Goal: Transaction & Acquisition: Subscribe to service/newsletter

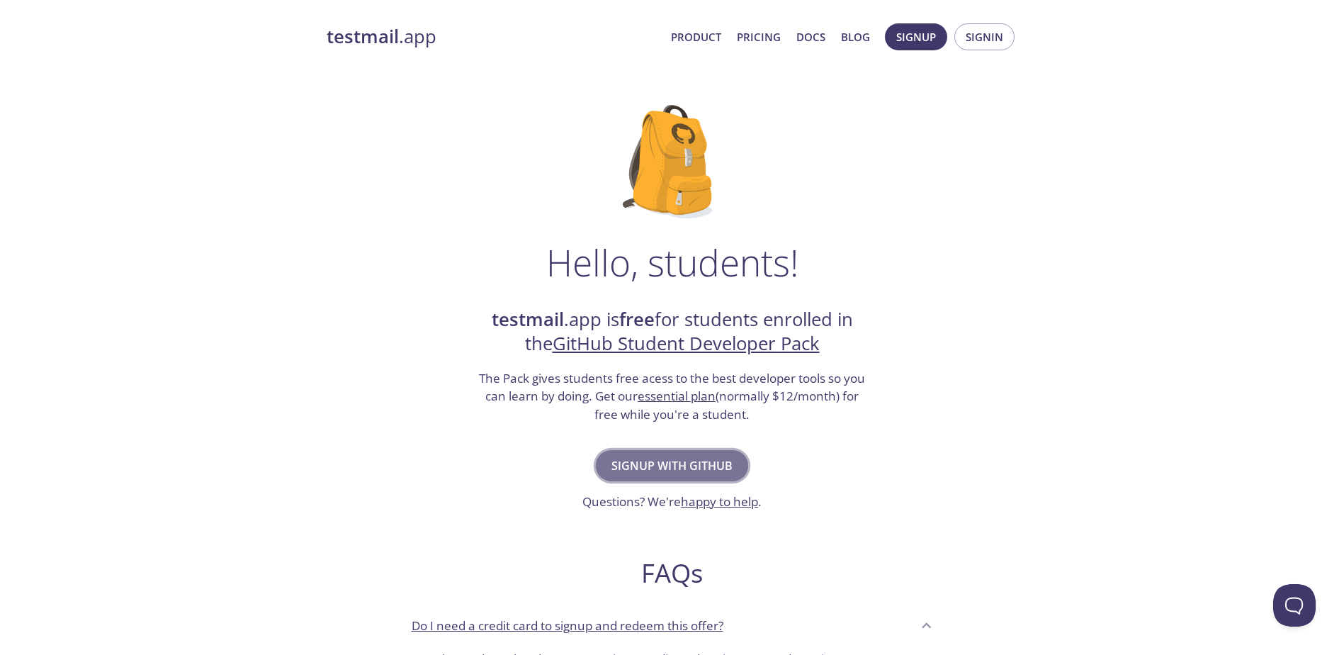
click at [661, 469] on span "Signup with GitHub" at bounding box center [671, 466] width 121 height 20
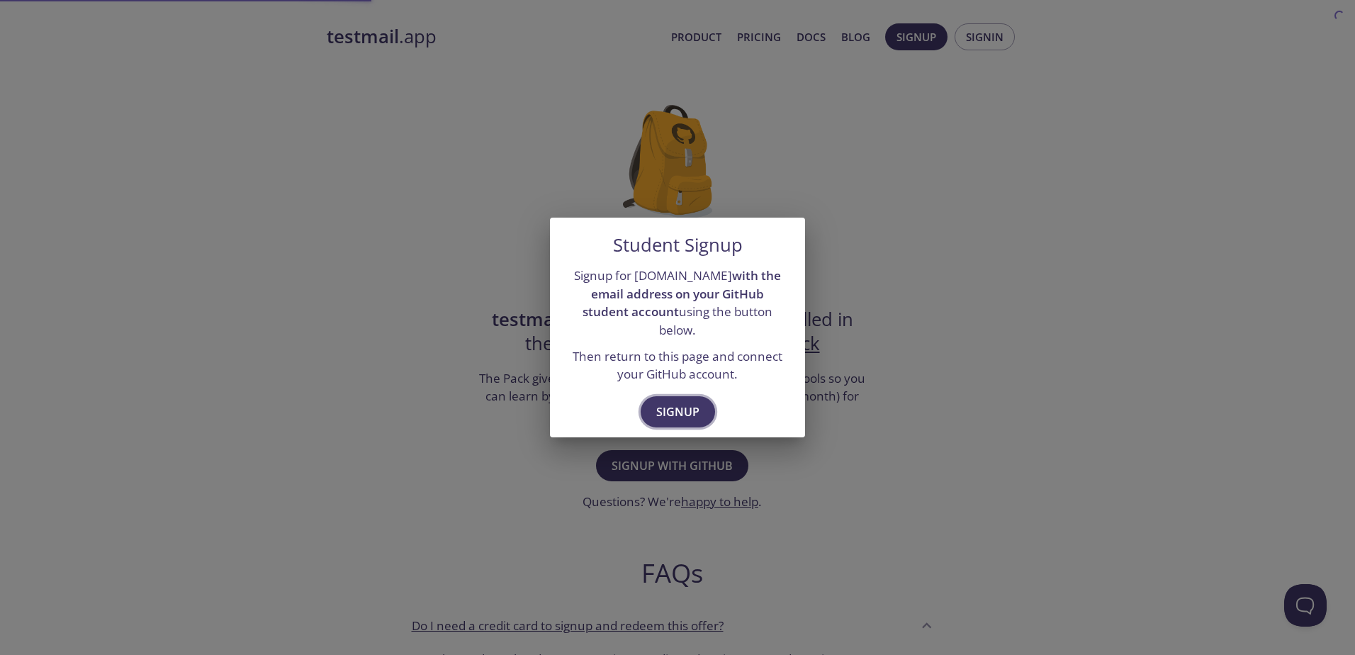
click at [665, 402] on span "Signup" at bounding box center [677, 412] width 43 height 20
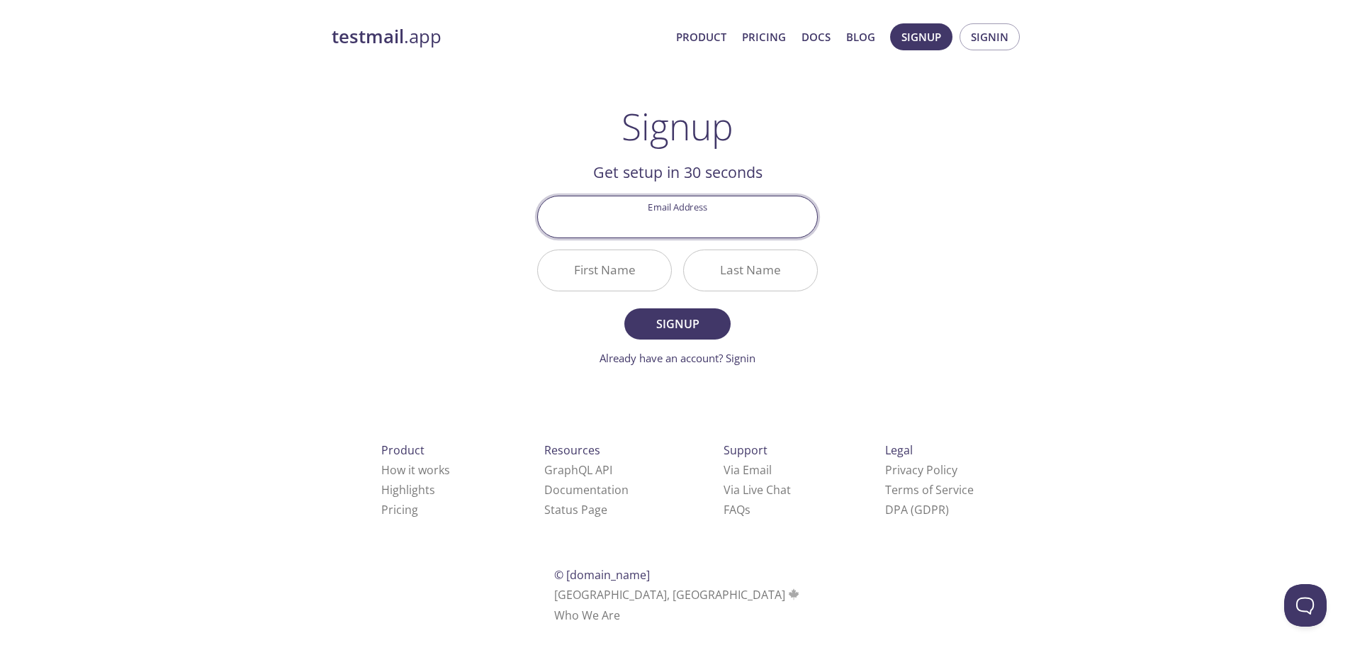
click at [708, 217] on input "Email Address" at bounding box center [677, 216] width 279 height 40
type input "[EMAIL_ADDRESS][DOMAIN_NAME]"
click at [604, 278] on input "First Name" at bounding box center [604, 270] width 133 height 40
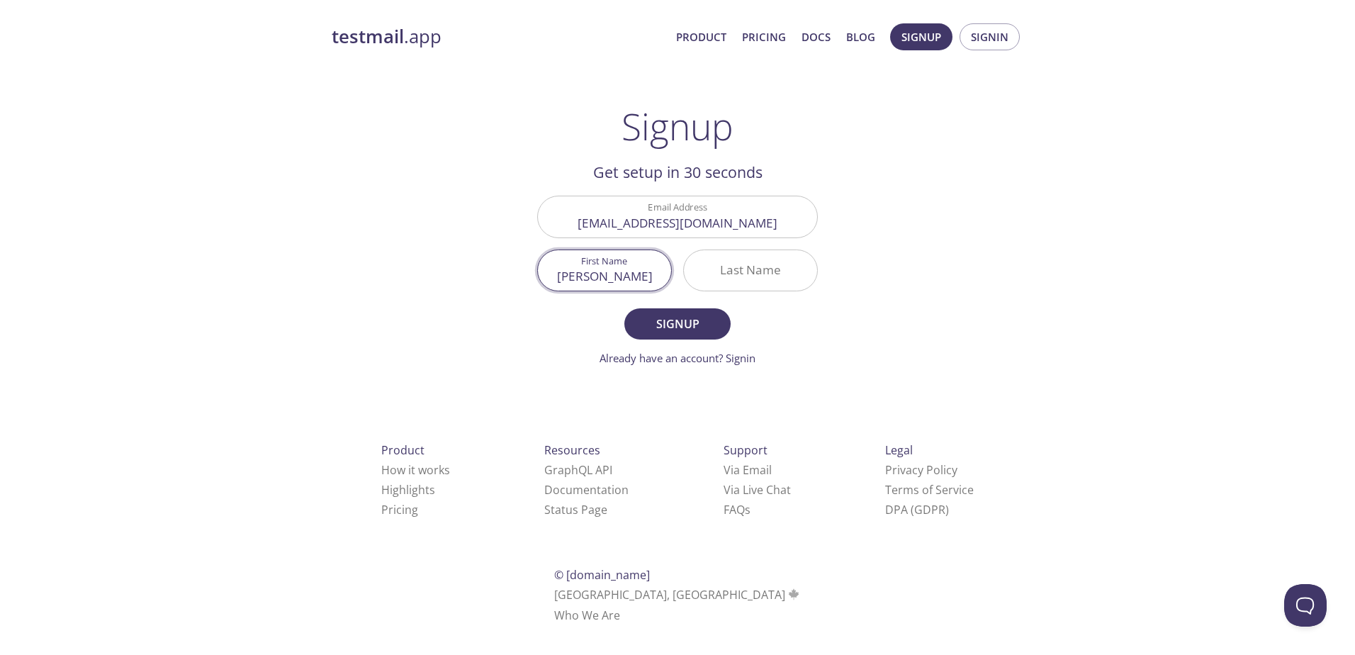
type input "[PERSON_NAME]"
click at [683, 327] on span "Signup" at bounding box center [677, 324] width 75 height 20
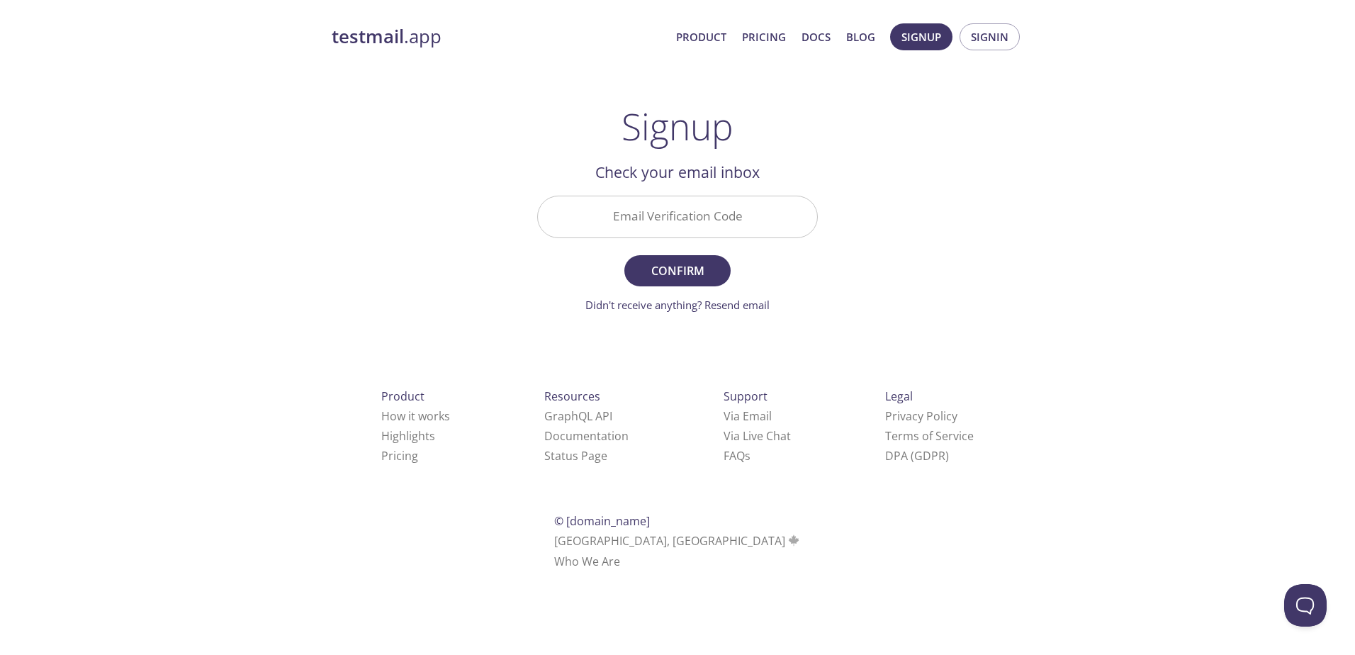
click at [670, 202] on input "Email Verification Code" at bounding box center [677, 216] width 279 height 40
paste input "7UFCG42"
type input "7UFCG42"
click at [673, 261] on span "Confirm" at bounding box center [677, 271] width 75 height 20
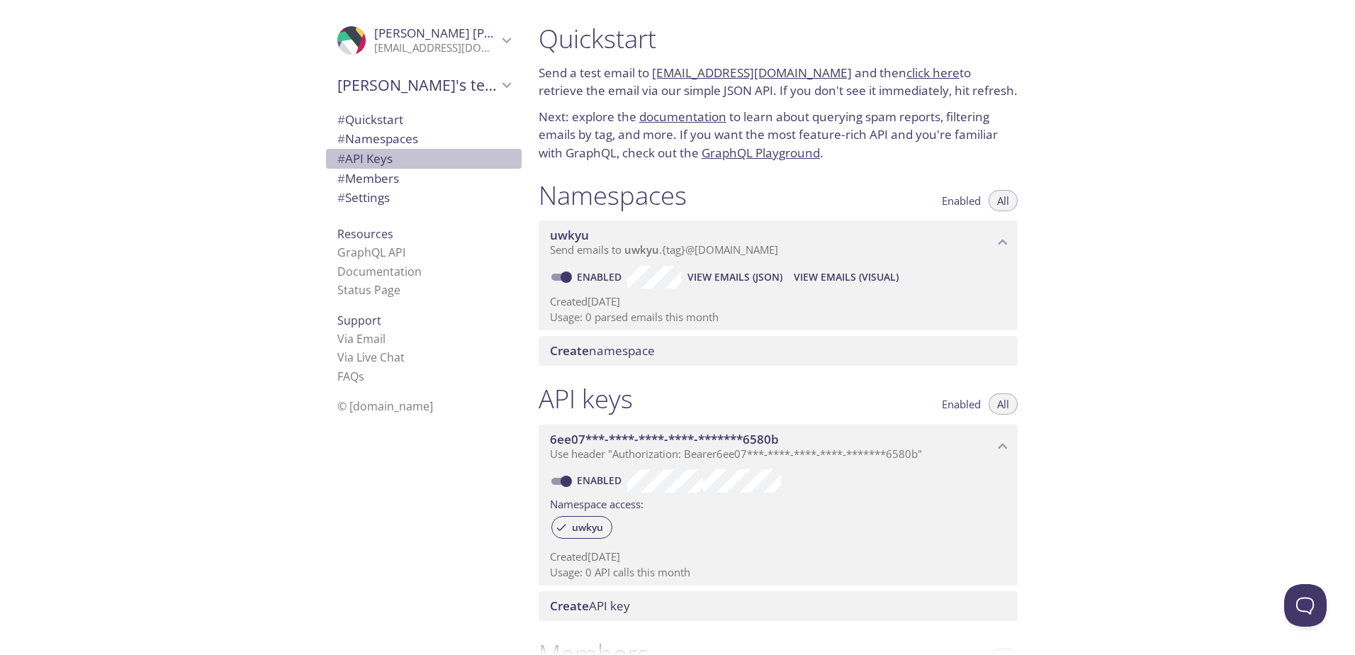
click at [384, 162] on span "# API Keys" at bounding box center [364, 158] width 55 height 16
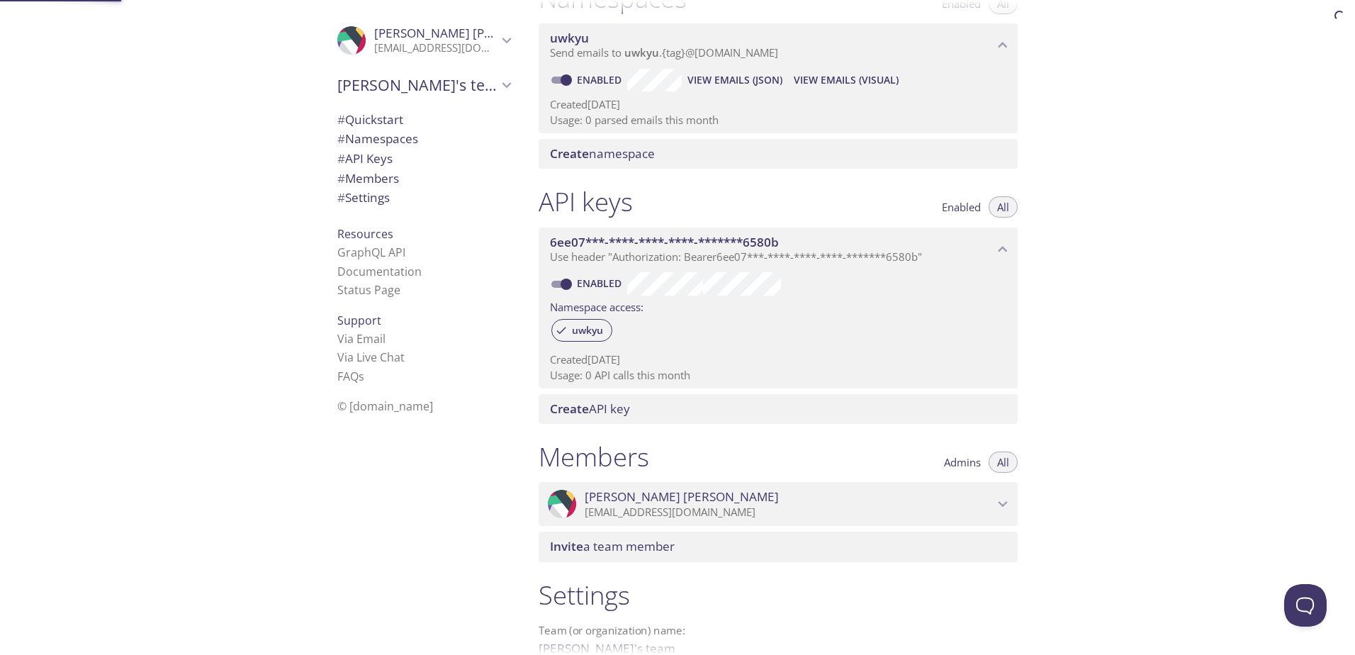
scroll to position [353, 0]
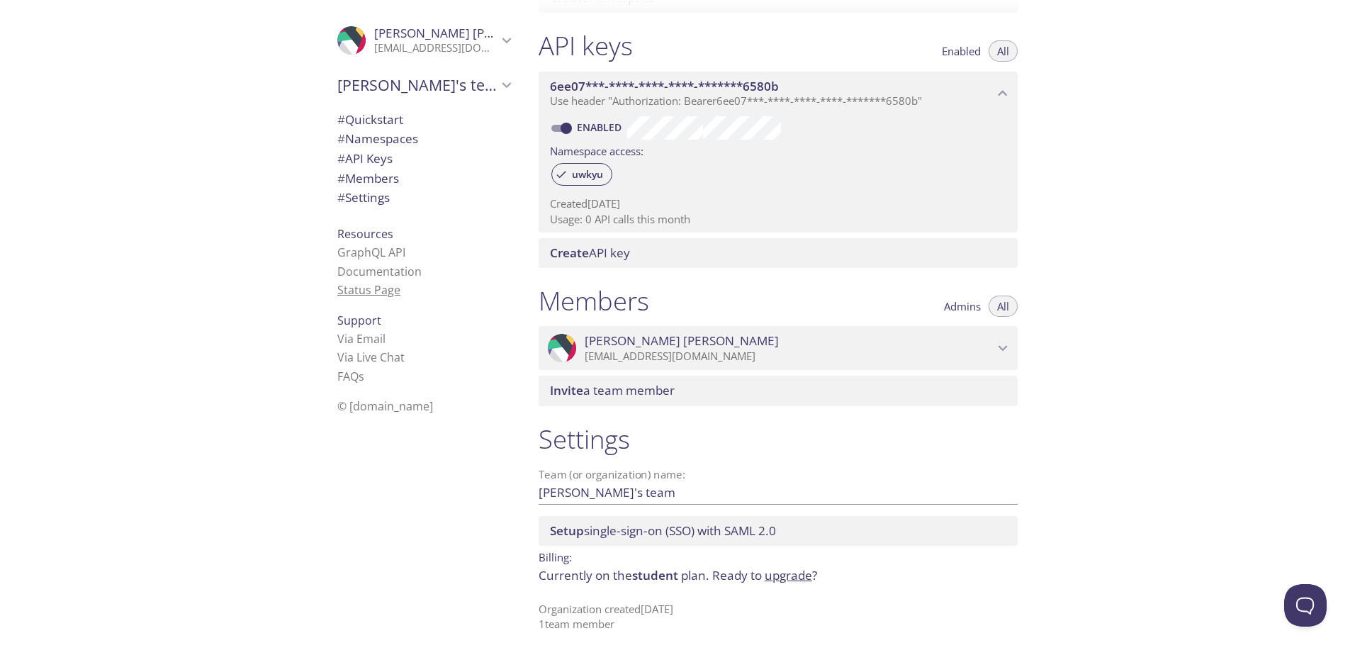
click at [354, 295] on link "Status Page" at bounding box center [368, 290] width 63 height 16
click at [358, 161] on span "# API Keys" at bounding box center [364, 158] width 55 height 16
click at [407, 35] on span "Ronaldo Andrade" at bounding box center [471, 33] width 194 height 16
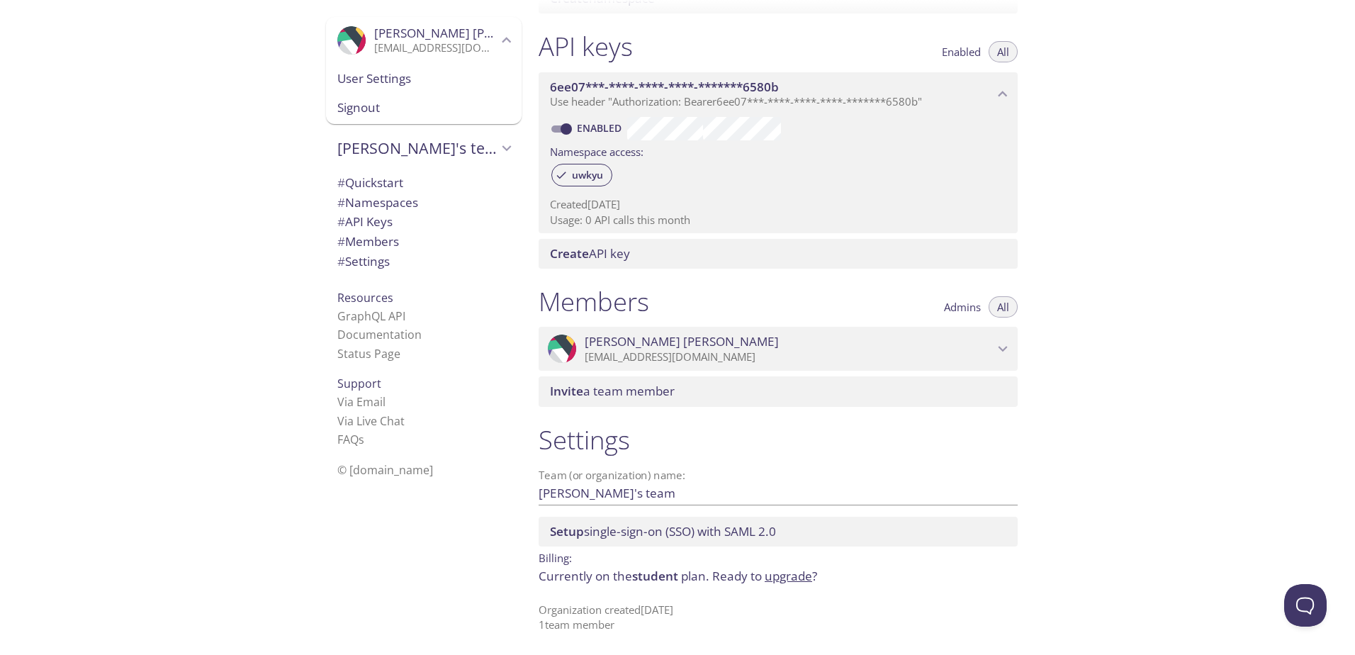
click at [402, 74] on span "User Settings" at bounding box center [423, 78] width 173 height 18
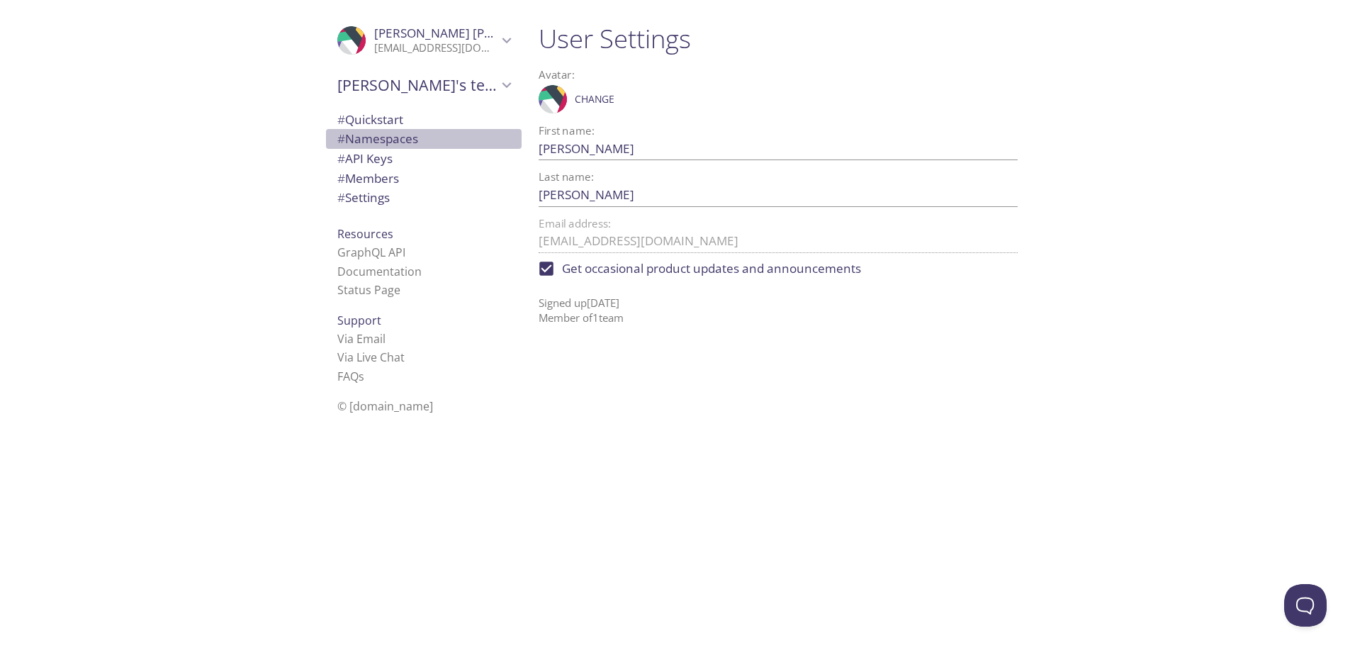
click at [351, 134] on span "# Namespaces" at bounding box center [377, 138] width 81 height 16
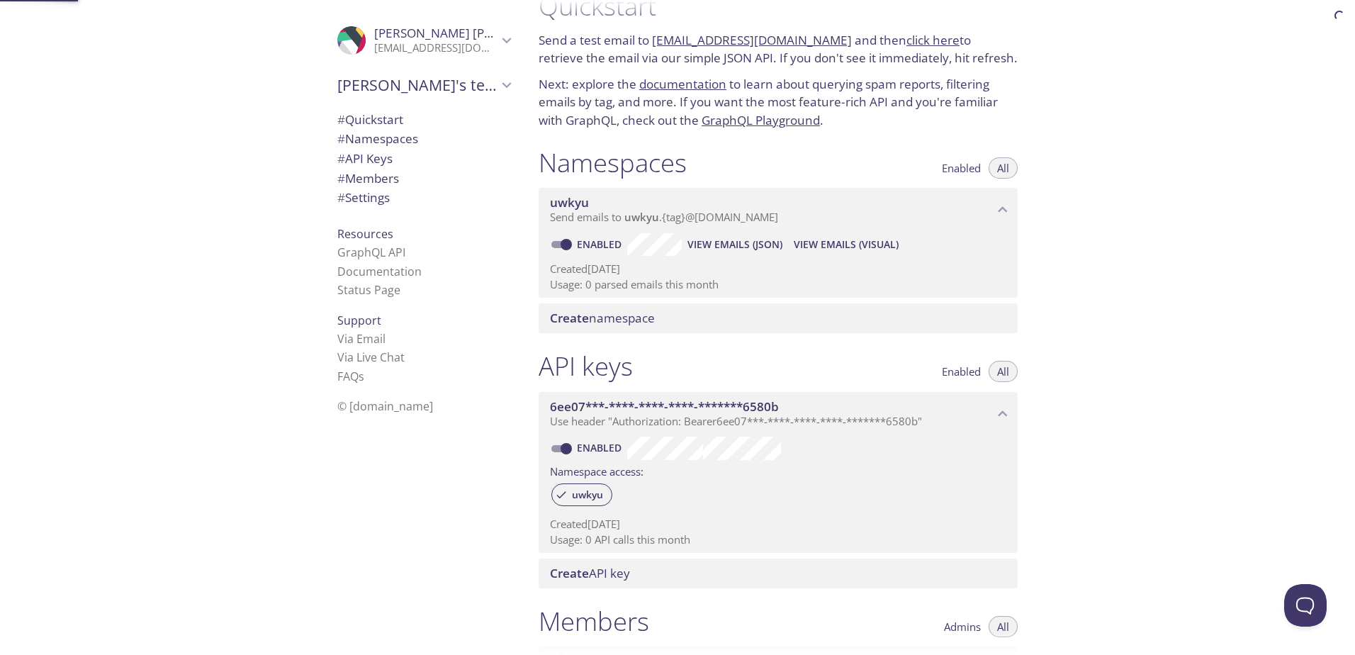
scroll to position [179, 0]
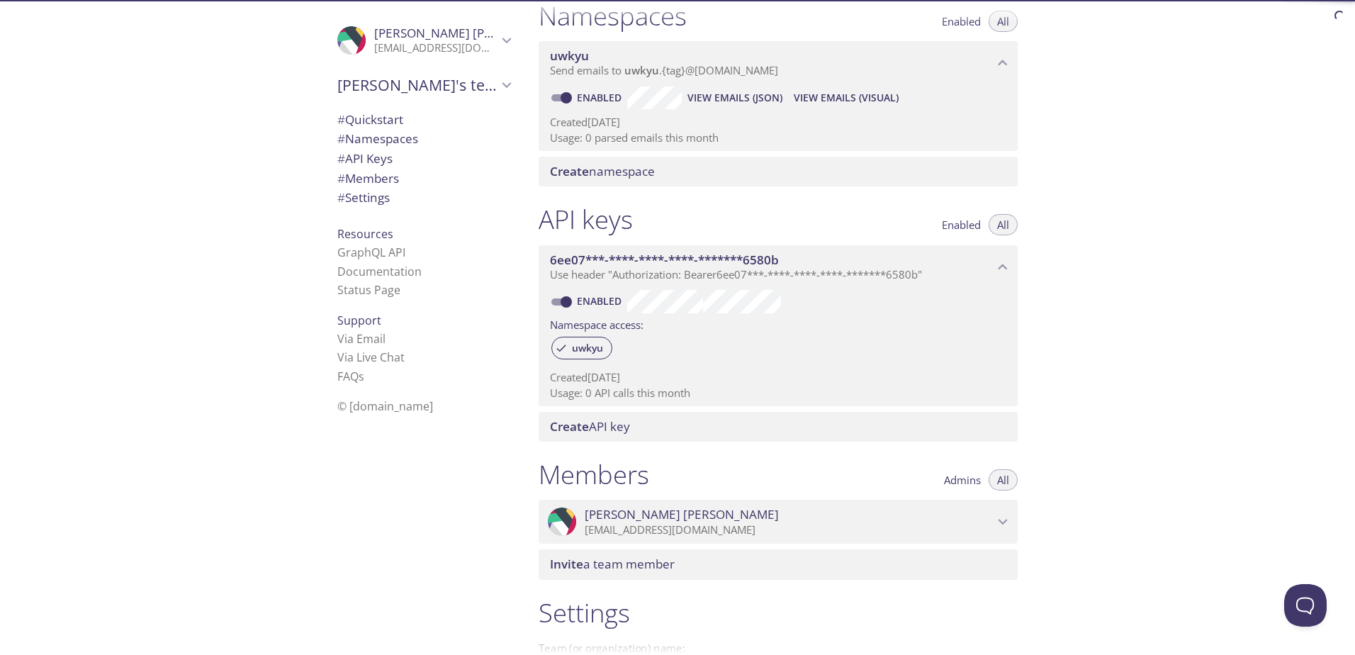
click at [350, 197] on span "# Settings" at bounding box center [363, 197] width 52 height 16
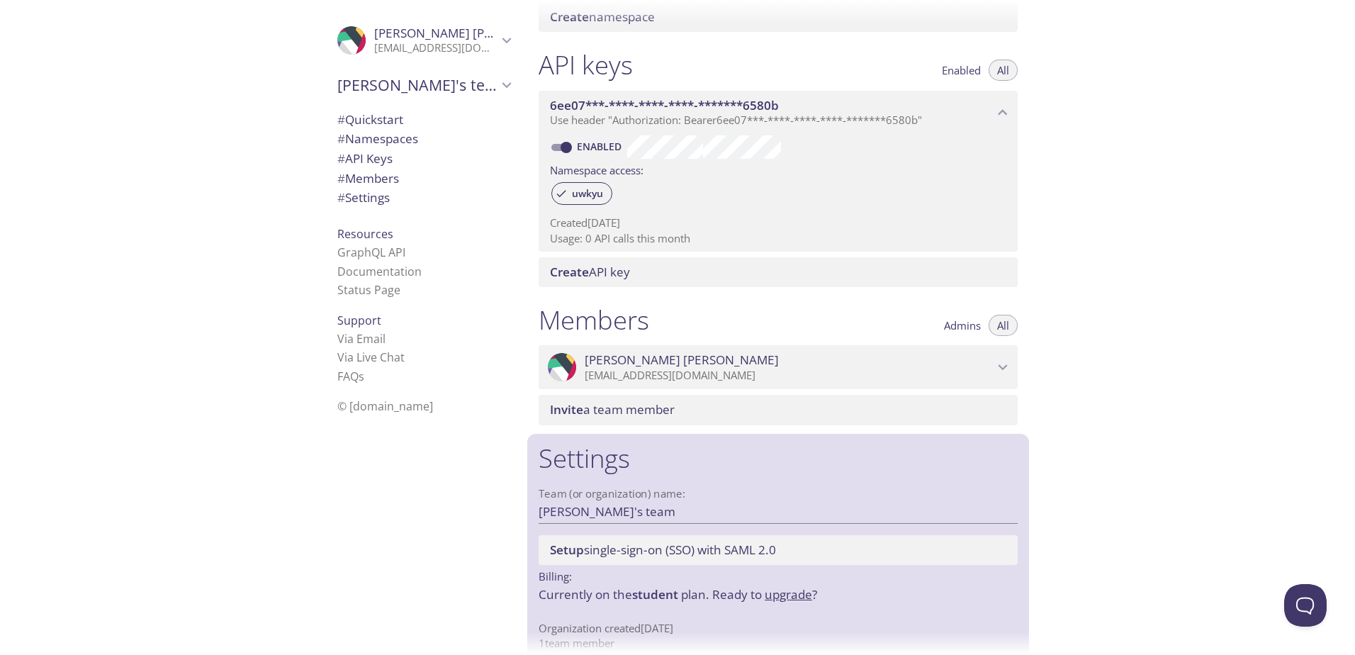
scroll to position [353, 0]
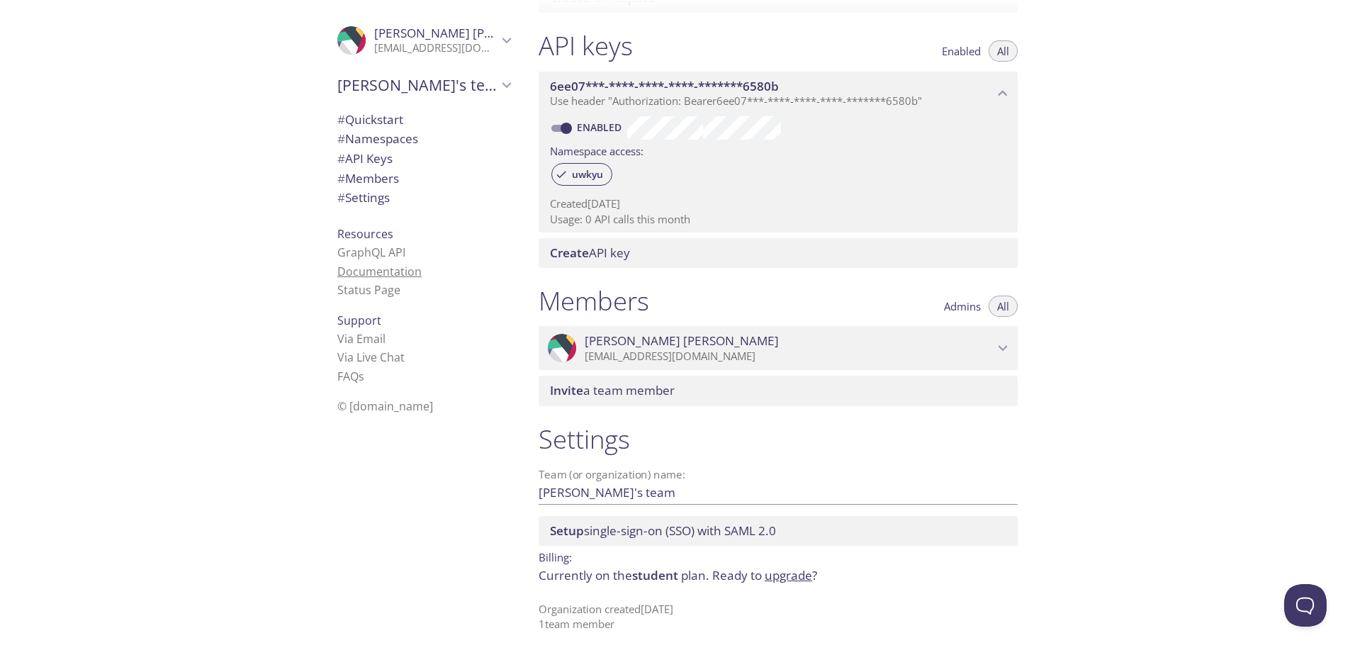
click at [358, 264] on link "Documentation" at bounding box center [379, 272] width 84 height 16
